Goal: Task Accomplishment & Management: Manage account settings

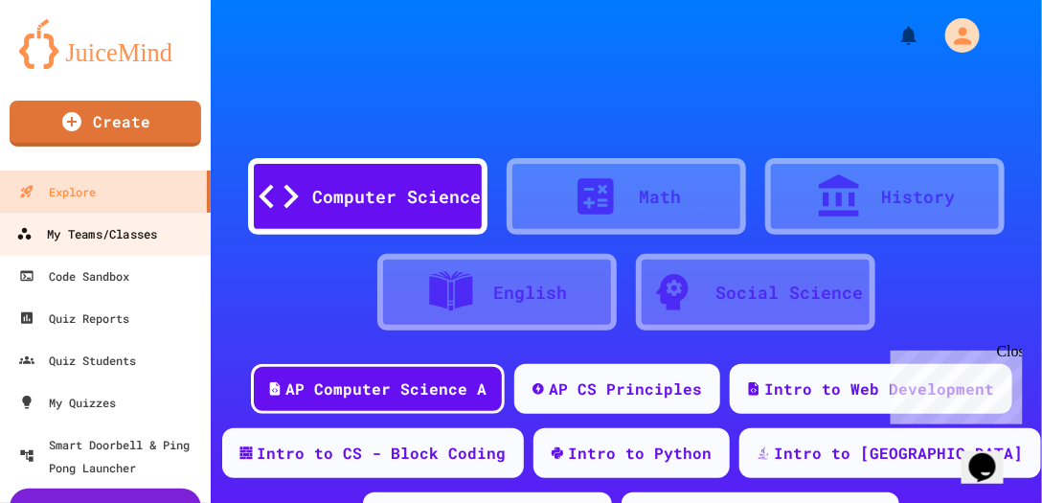
click at [116, 237] on div "My Teams/Classes" at bounding box center [86, 234] width 141 height 24
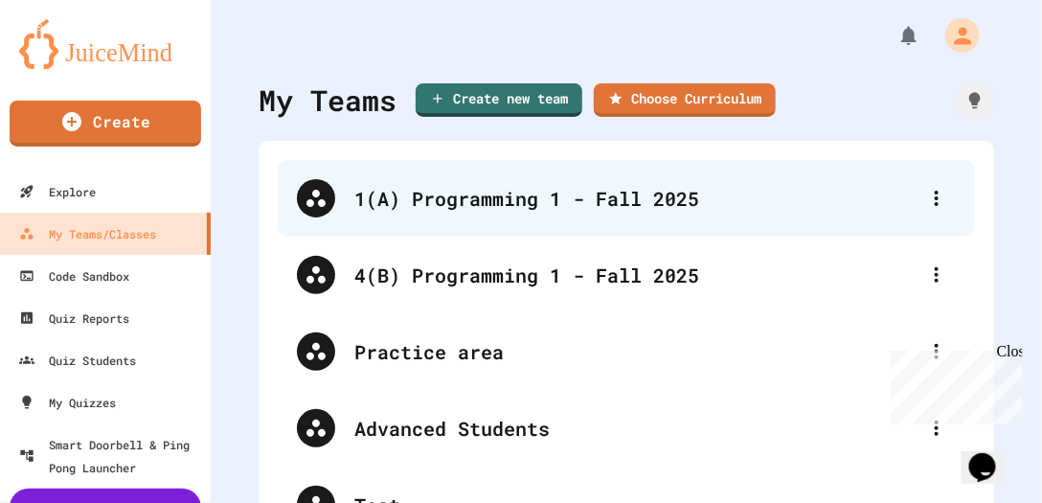
click at [441, 198] on div "1(A) Programming 1 - Fall 2025" at bounding box center [635, 198] width 563 height 29
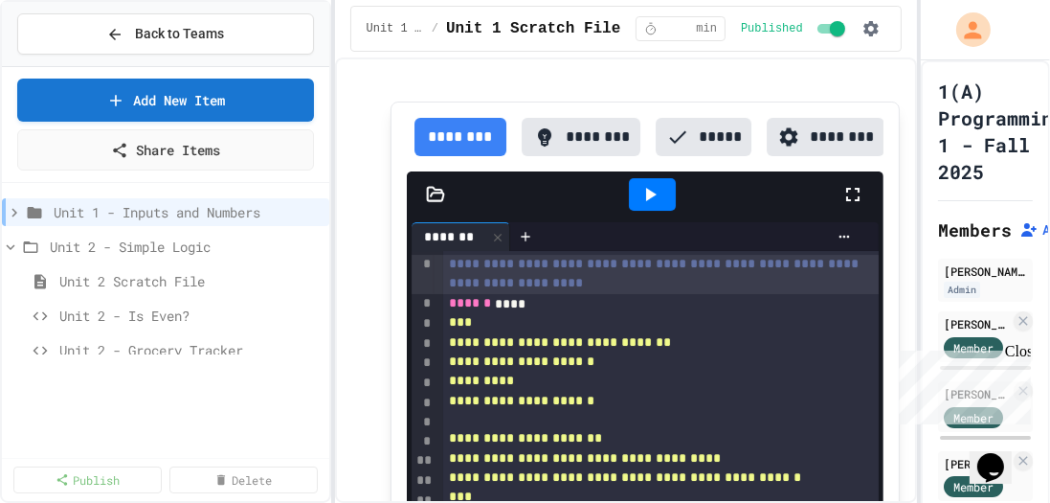
click at [339, 304] on div "**********" at bounding box center [525, 251] width 1050 height 503
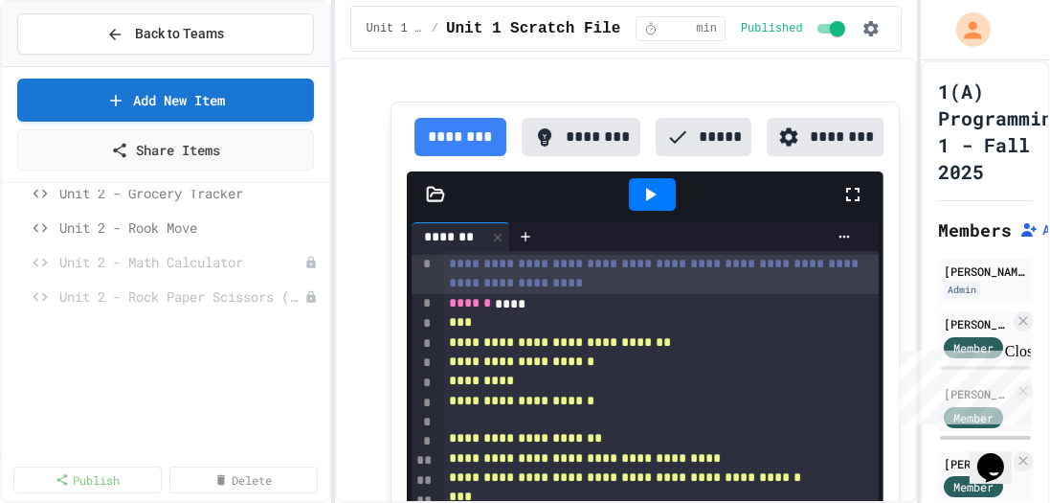
scroll to position [164, 0]
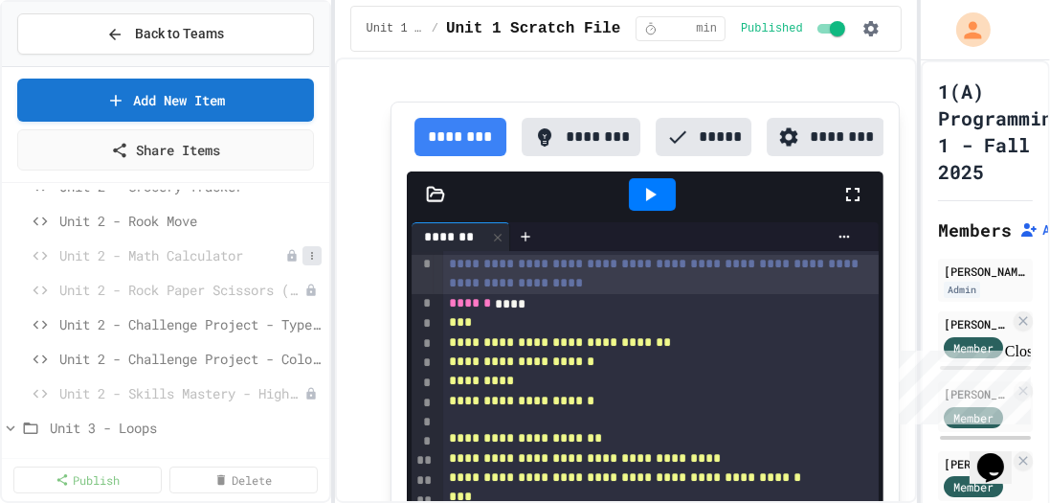
click at [306, 254] on icon at bounding box center [311, 255] width 11 height 11
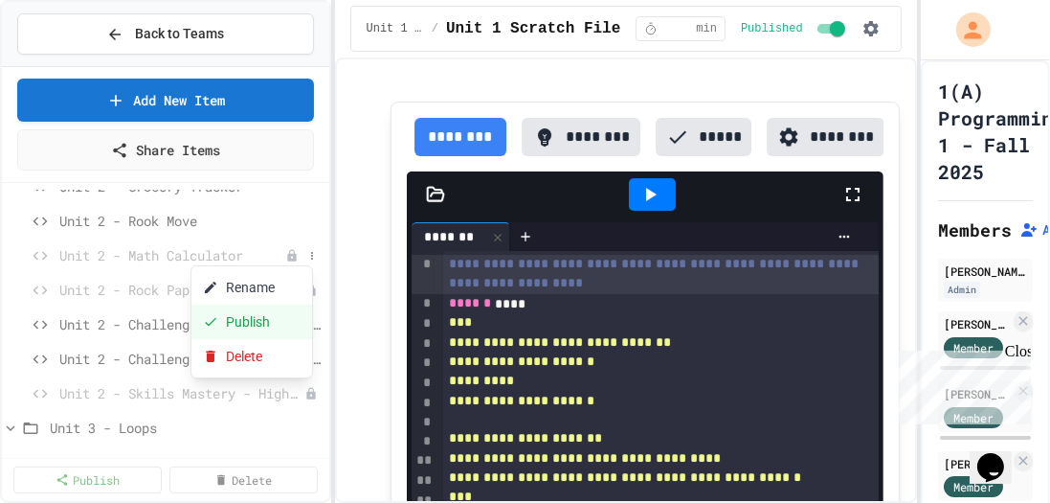
click at [261, 326] on button "Publish" at bounding box center [252, 321] width 121 height 34
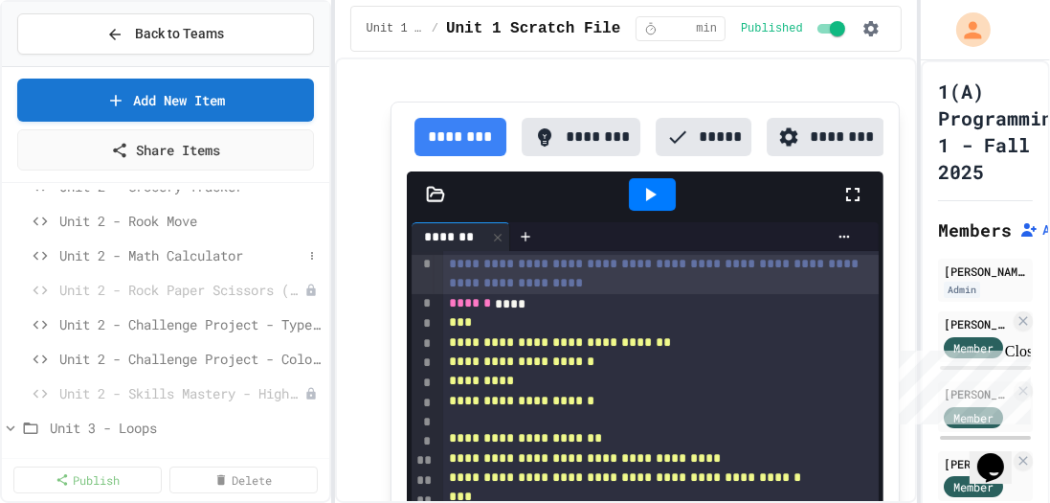
click at [210, 256] on span "Unit 2 - Math Calculator" at bounding box center [180, 255] width 243 height 20
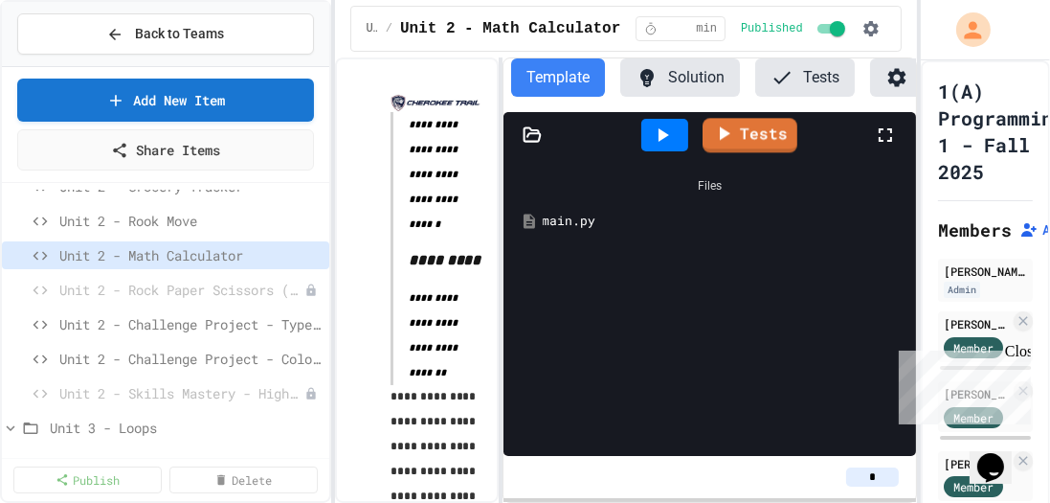
click at [675, 101] on div "Template Solution Tests Settings" at bounding box center [746, 85] width 485 height 54
click at [676, 79] on button "Solution" at bounding box center [680, 77] width 120 height 38
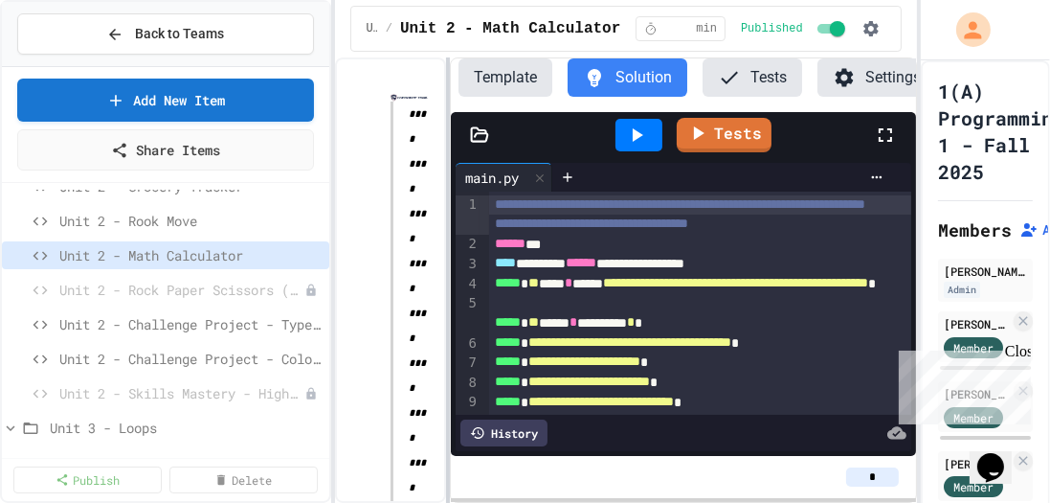
click at [447, 289] on div at bounding box center [448, 279] width 4 height 445
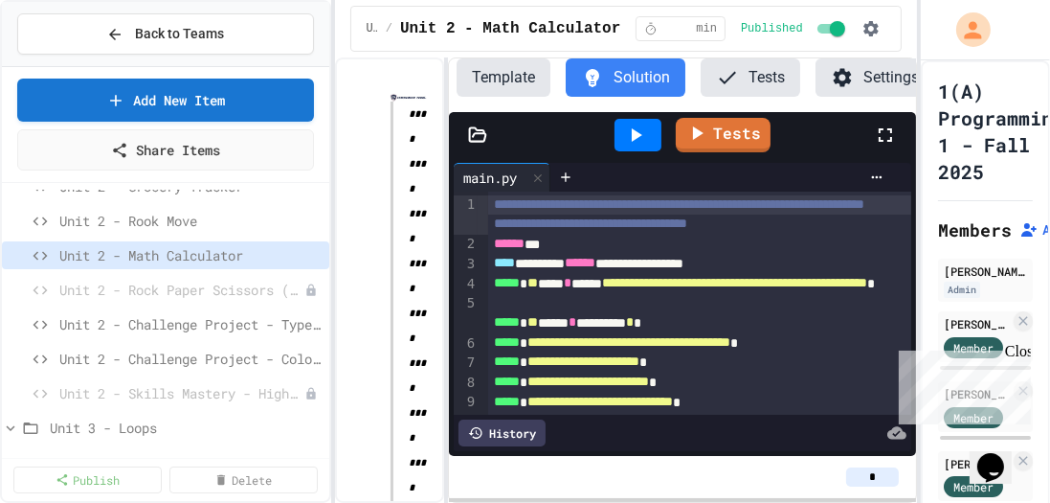
click at [647, 142] on icon at bounding box center [635, 135] width 23 height 23
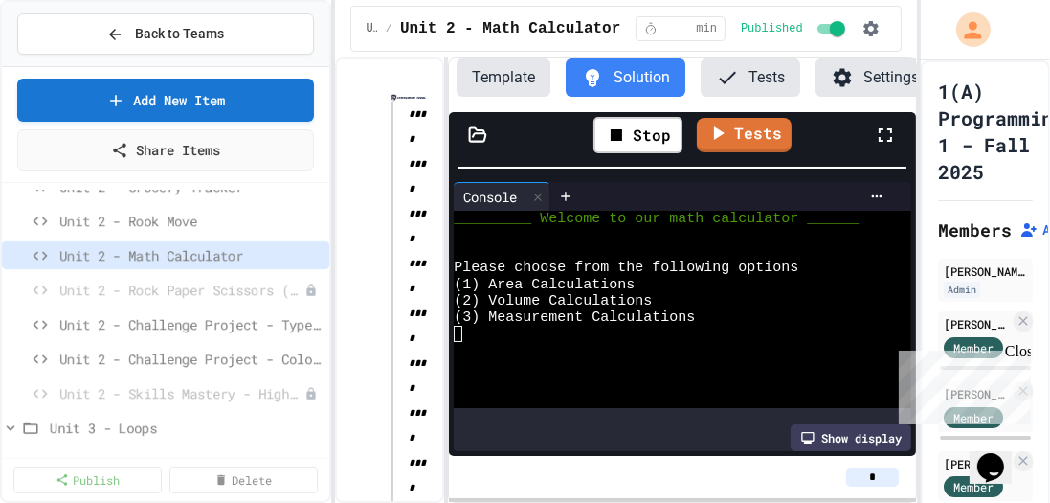
click at [696, 89] on div "**********" at bounding box center [682, 256] width 466 height 397
click at [581, 342] on div at bounding box center [674, 334] width 440 height 16
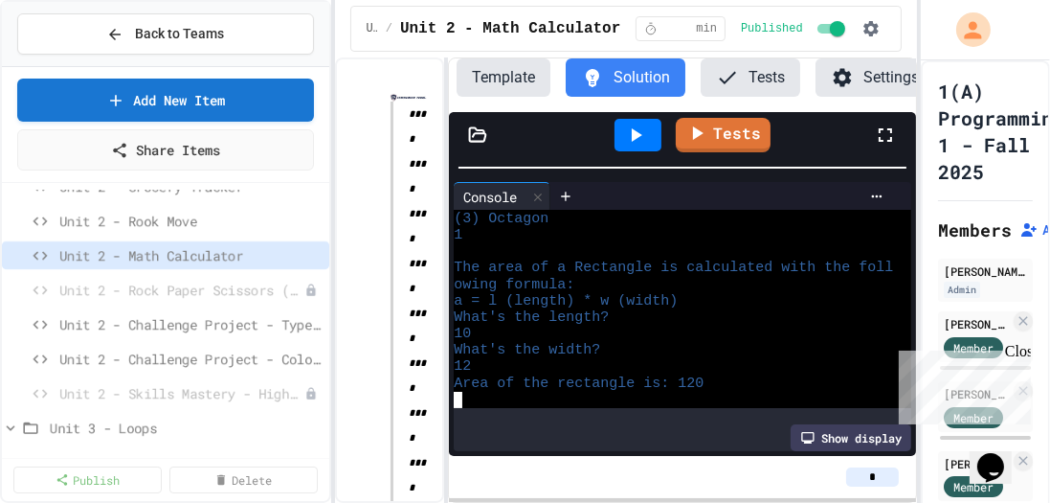
scroll to position [98, 0]
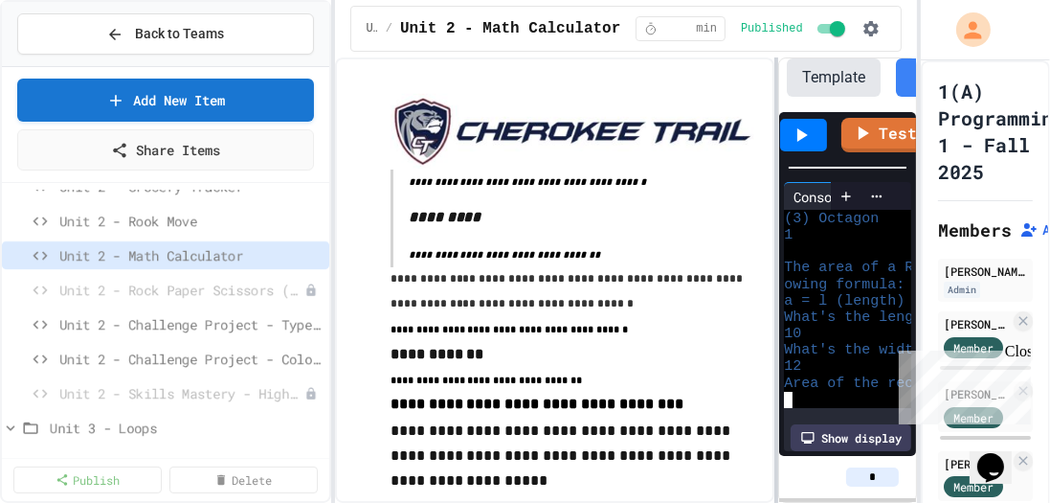
click at [778, 296] on div at bounding box center [777, 279] width 4 height 445
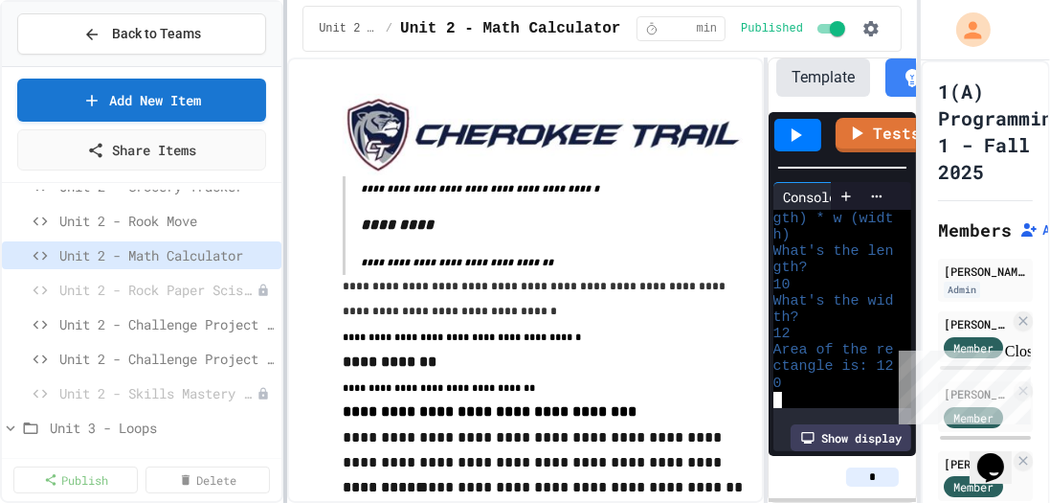
scroll to position [327, 0]
click at [283, 327] on div at bounding box center [285, 251] width 4 height 503
